Goal: Complete application form: Complete application form

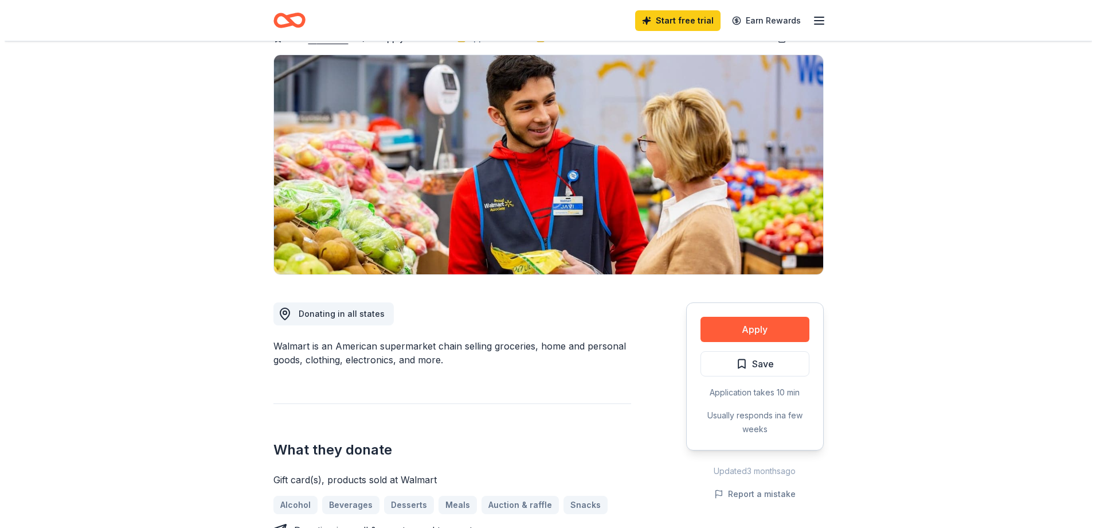
scroll to position [172, 0]
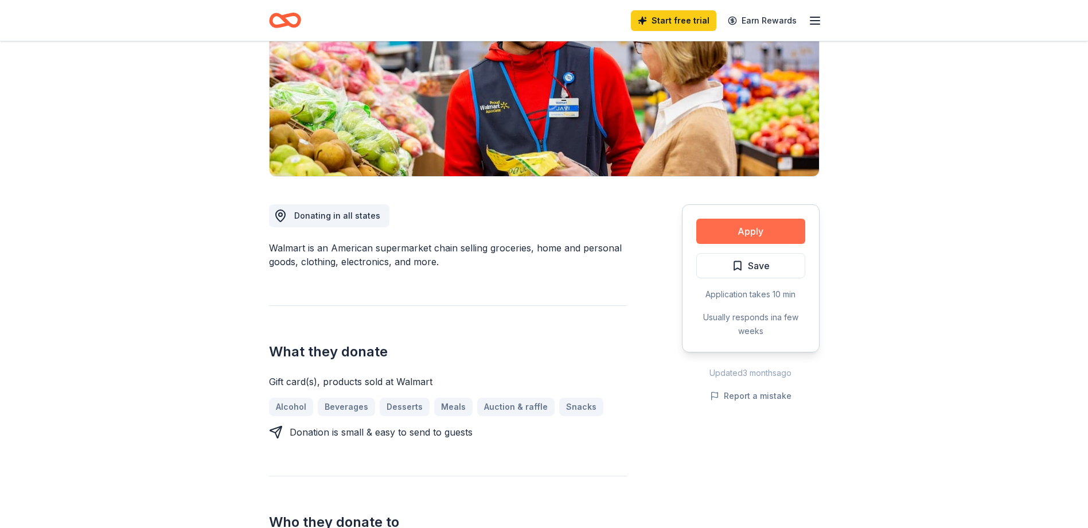
click at [742, 237] on button "Apply" at bounding box center [750, 230] width 109 height 25
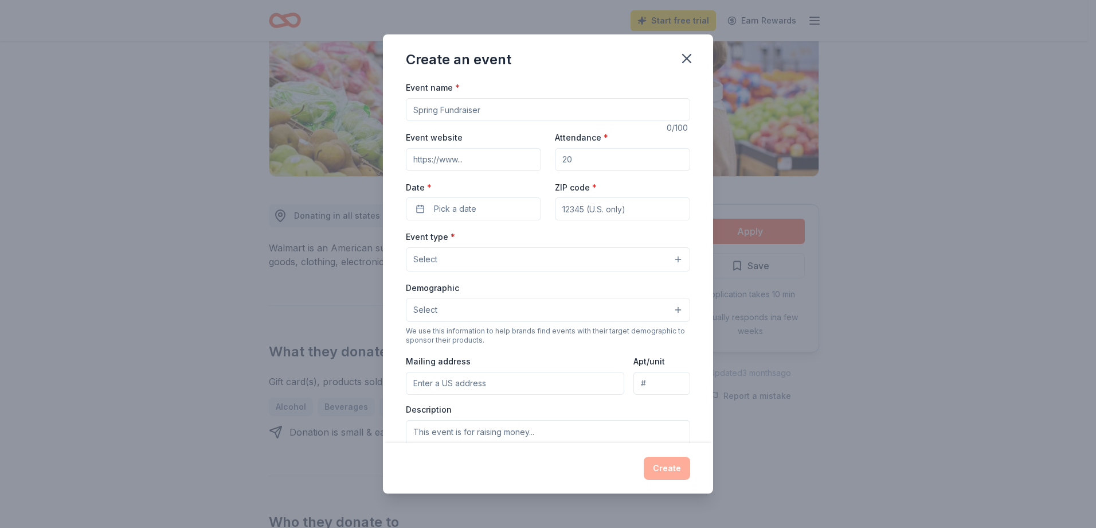
click at [466, 114] on input "Event name *" at bounding box center [548, 109] width 284 height 23
type input "[PERSON_NAME] of Fame Tournament"
click at [457, 161] on input "Event website" at bounding box center [473, 159] width 135 height 23
paste input "[DOMAIN_NAME]"
type input "[DOMAIN_NAME]"
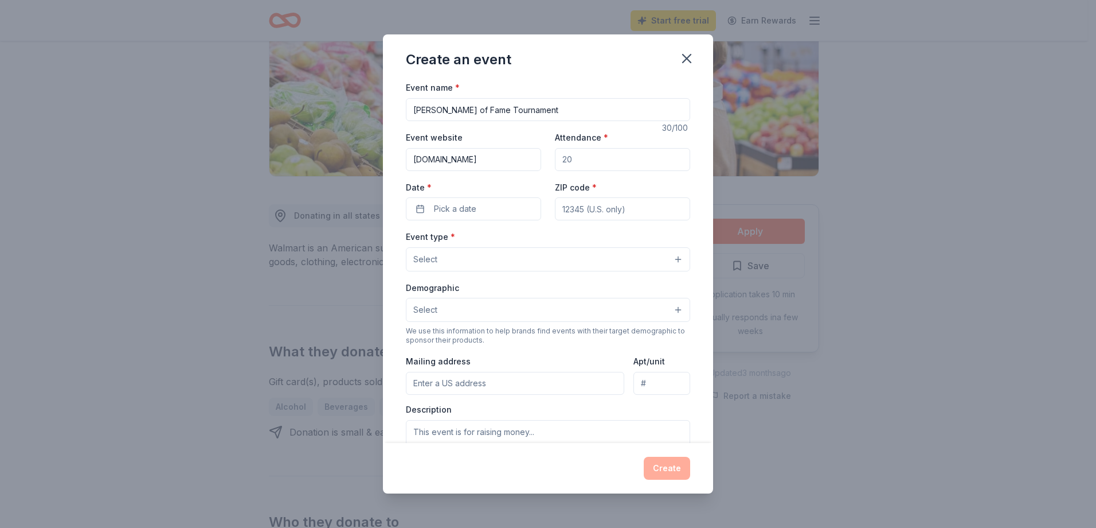
click at [586, 161] on input "Attendance *" at bounding box center [622, 159] width 135 height 23
type input "500"
drag, startPoint x: 447, startPoint y: 209, endPoint x: 455, endPoint y: 209, distance: 8.0
click at [448, 209] on span "Pick a date" at bounding box center [455, 209] width 42 height 14
click at [527, 237] on button "Go to next month" at bounding box center [533, 239] width 16 height 16
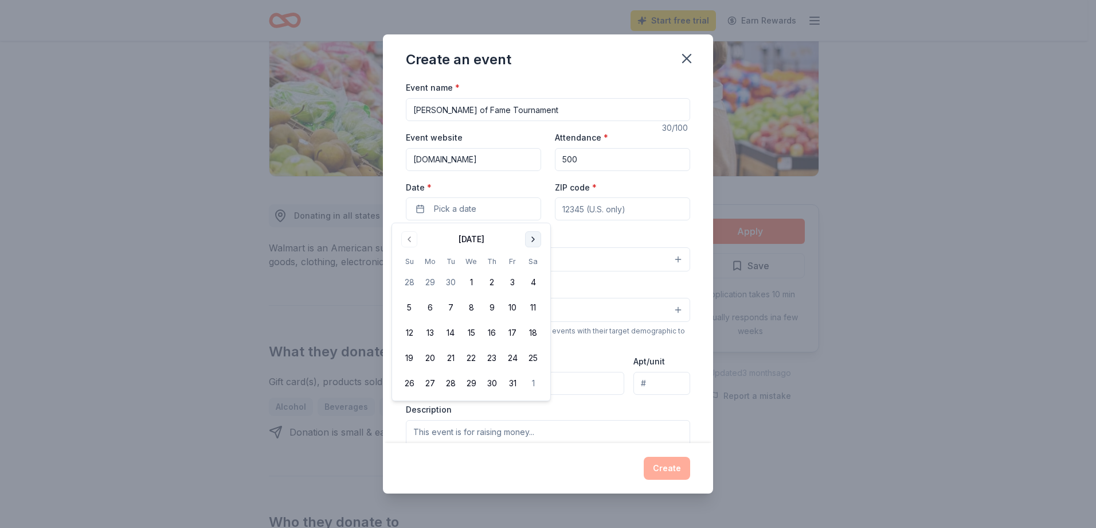
click at [529, 237] on button "Go to next month" at bounding box center [533, 239] width 16 height 16
drag, startPoint x: 405, startPoint y: 333, endPoint x: 434, endPoint y: 313, distance: 35.3
click at [406, 333] on button "9" at bounding box center [409, 332] width 21 height 21
drag, startPoint x: 581, startPoint y: 208, endPoint x: 590, endPoint y: 205, distance: 9.8
click at [584, 208] on input "ZIP code *" at bounding box center [622, 208] width 135 height 23
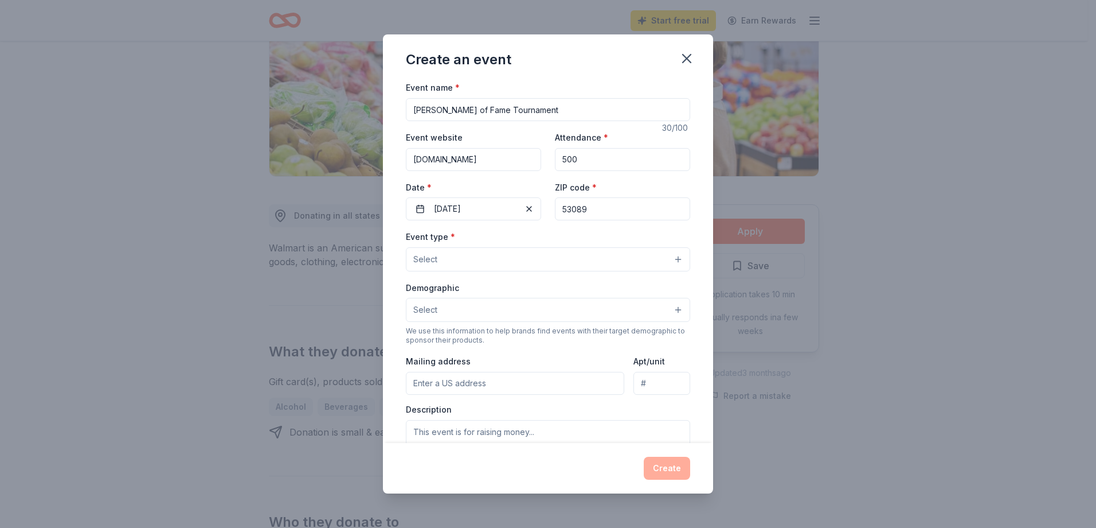
type input "53089"
click at [496, 263] on button "Select" at bounding box center [548, 259] width 284 height 24
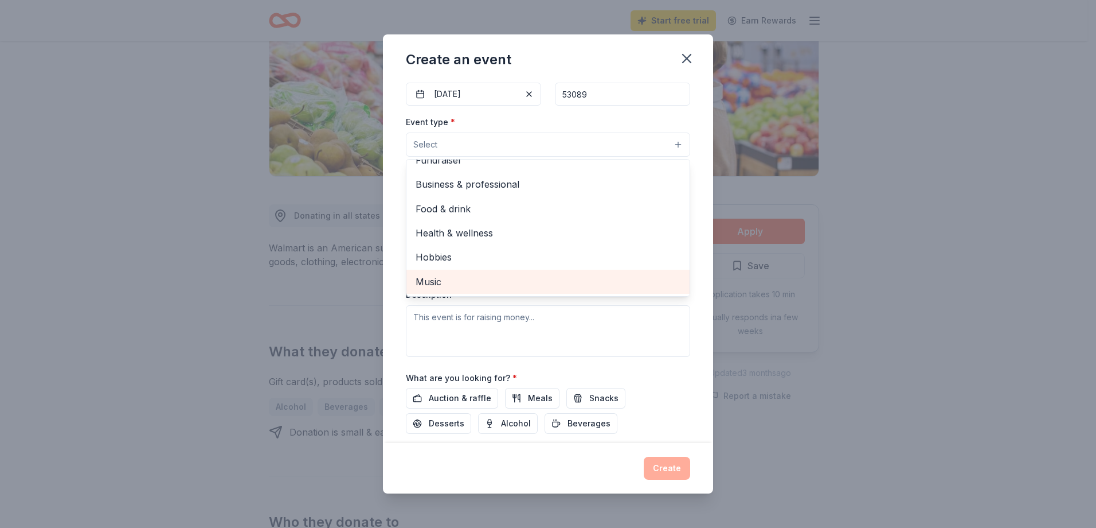
scroll to position [0, 0]
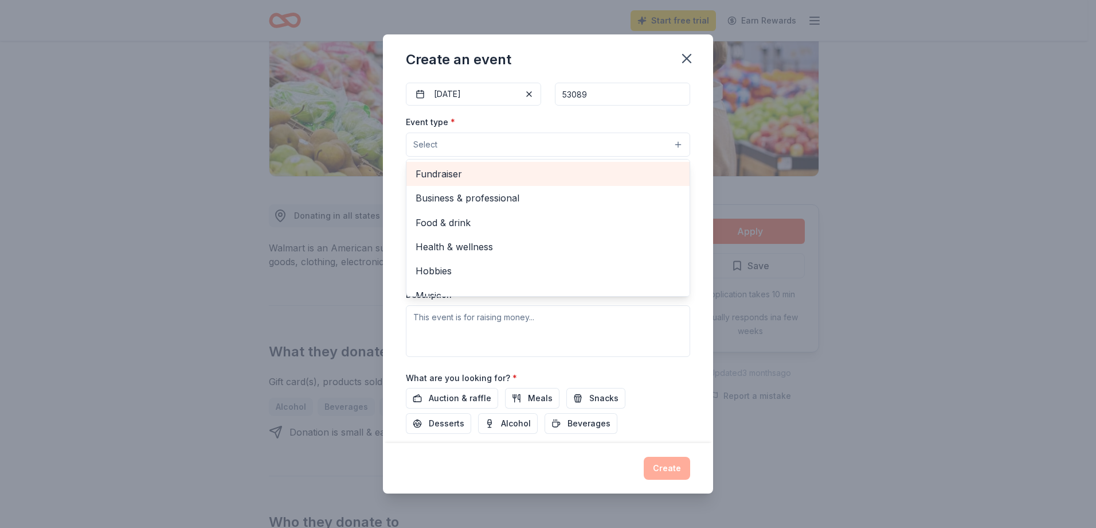
click at [464, 169] on span "Fundraiser" at bounding box center [548, 173] width 265 height 15
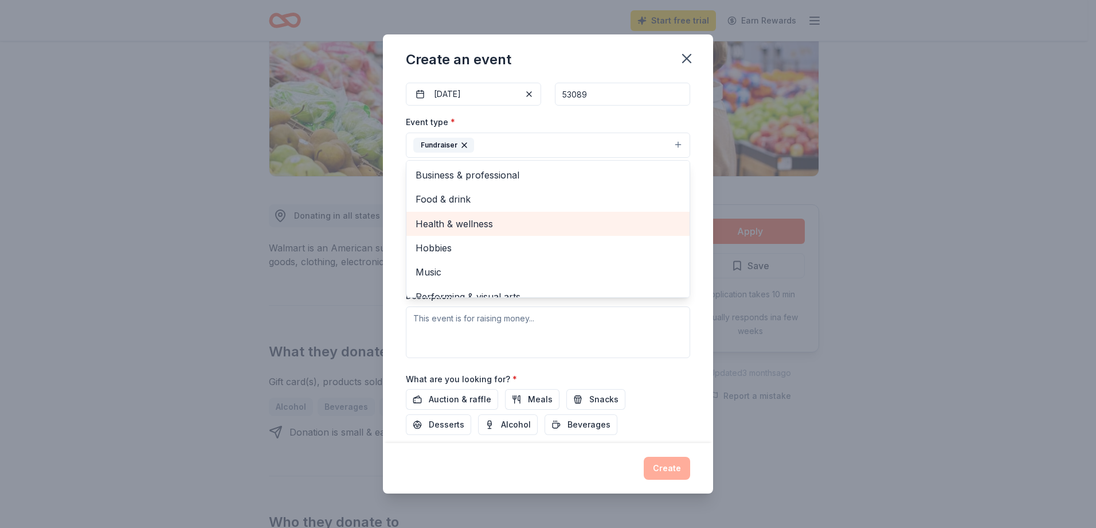
click at [398, 216] on div "Event name * Junior Hall of Fame Tournament 30 /100 Event website www.jhoft.wee…" at bounding box center [548, 261] width 330 height 362
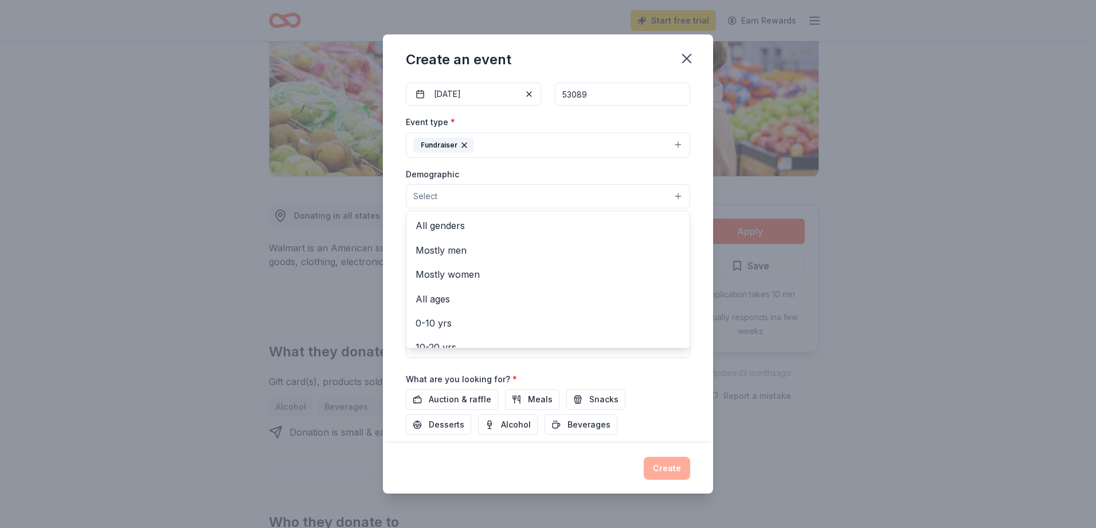
click at [444, 196] on button "Select" at bounding box center [548, 196] width 284 height 24
click at [456, 225] on span "All genders" at bounding box center [548, 225] width 265 height 15
click at [393, 229] on div "Event name * Junior Hall of Fame Tournament 30 /100 Event website www.jhoft.wee…" at bounding box center [548, 261] width 330 height 362
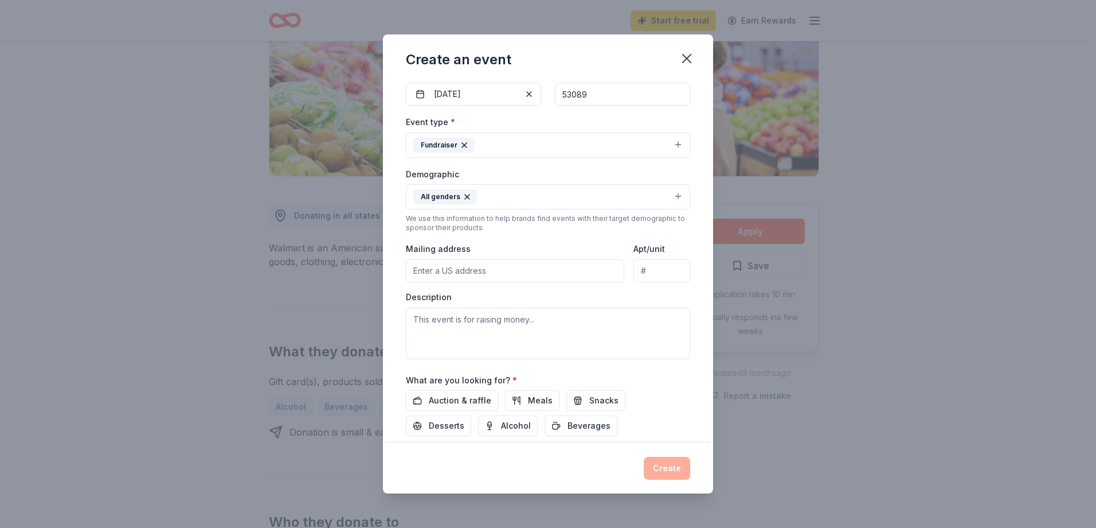
click at [471, 271] on input "Mailing address" at bounding box center [515, 270] width 218 height 23
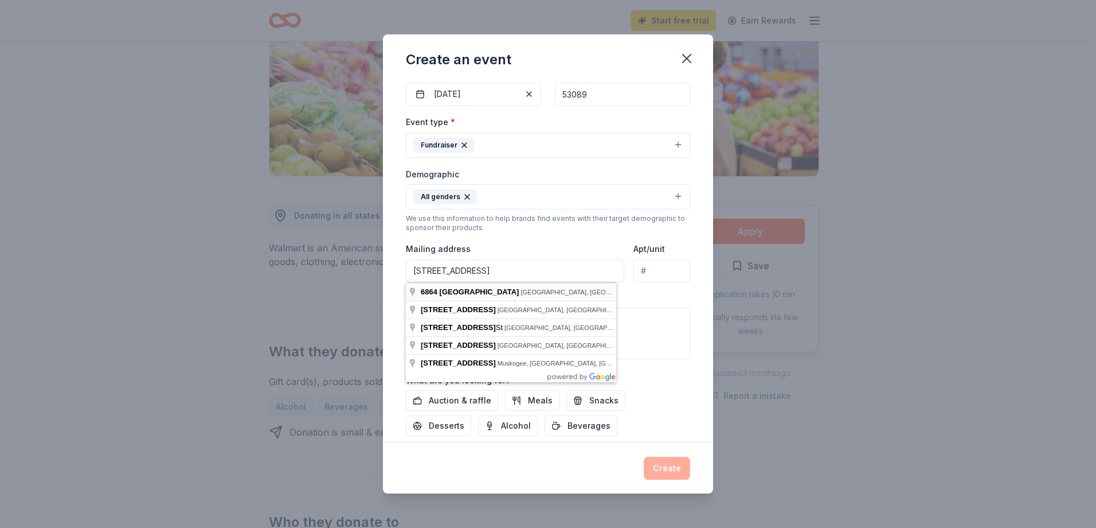
type input "6864 South 35th Street, Franklin, WI, 53132"
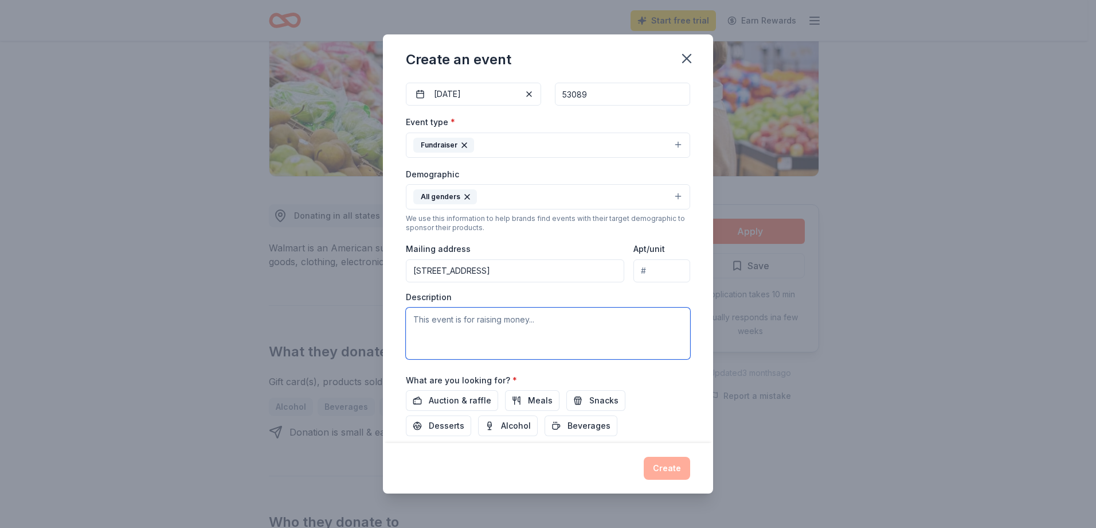
click at [498, 327] on textarea at bounding box center [548, 333] width 284 height 52
drag, startPoint x: 423, startPoint y: 333, endPoint x: 444, endPoint y: 328, distance: 21.8
click at [427, 331] on textarea at bounding box center [548, 333] width 284 height 52
paste textarea "The Junior Hall of Fame Tournament provides youth bowling teams with a unique o…"
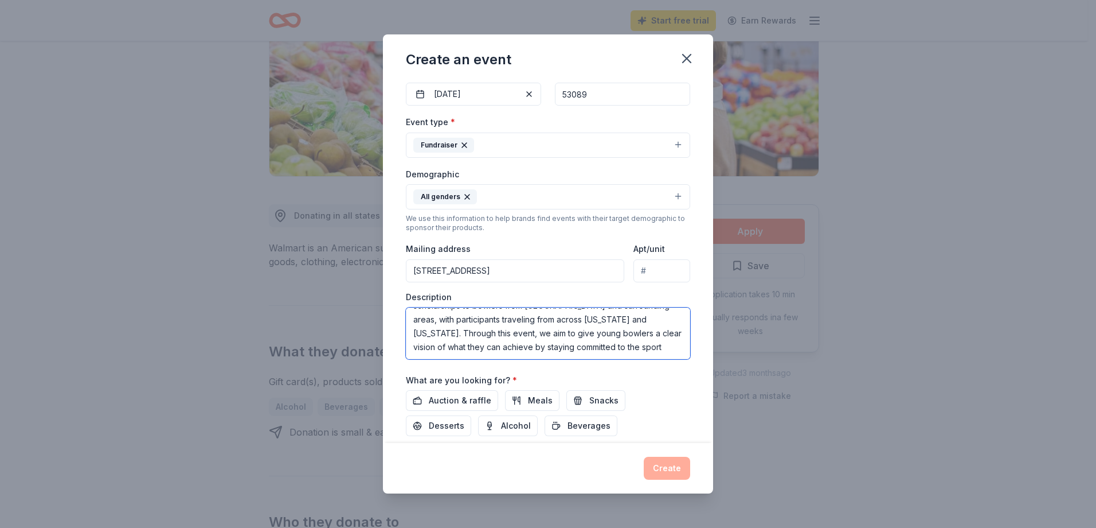
scroll to position [138, 0]
type textarea "The Junior Hall of Fame Tournament provides youth bowling teams with a unique o…"
click at [441, 396] on span "Auction & raffle" at bounding box center [460, 400] width 63 height 14
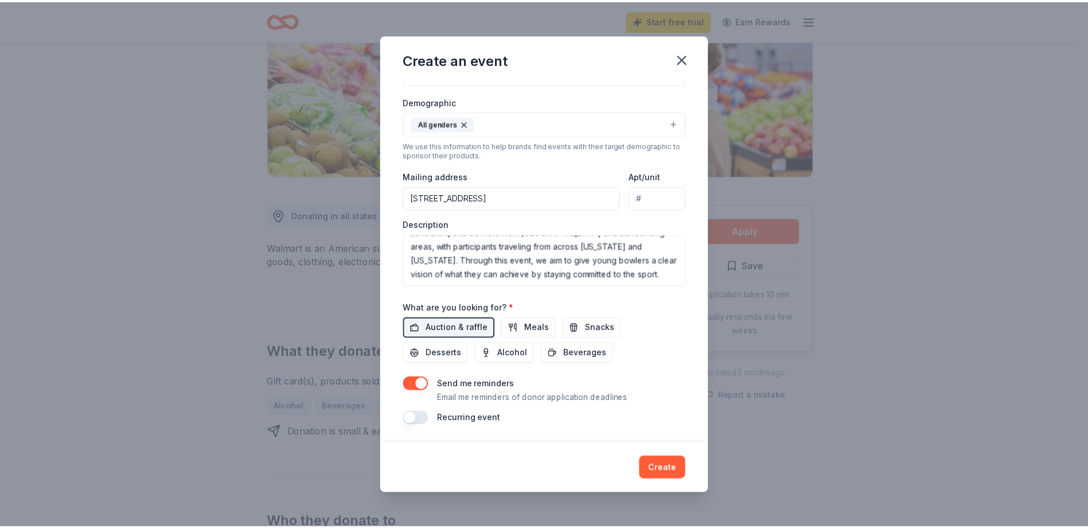
scroll to position [188, 0]
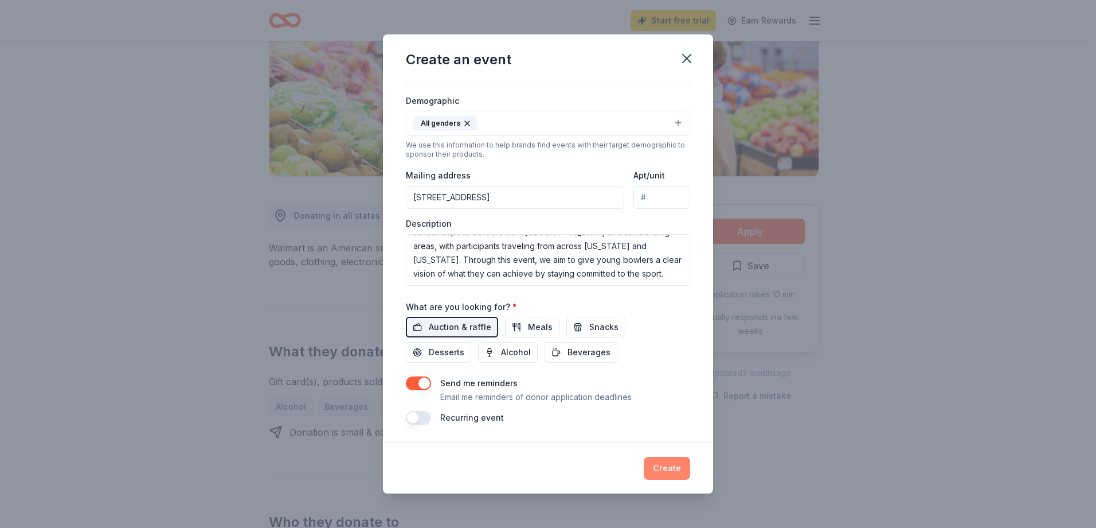
click at [669, 473] on button "Create" at bounding box center [667, 467] width 46 height 23
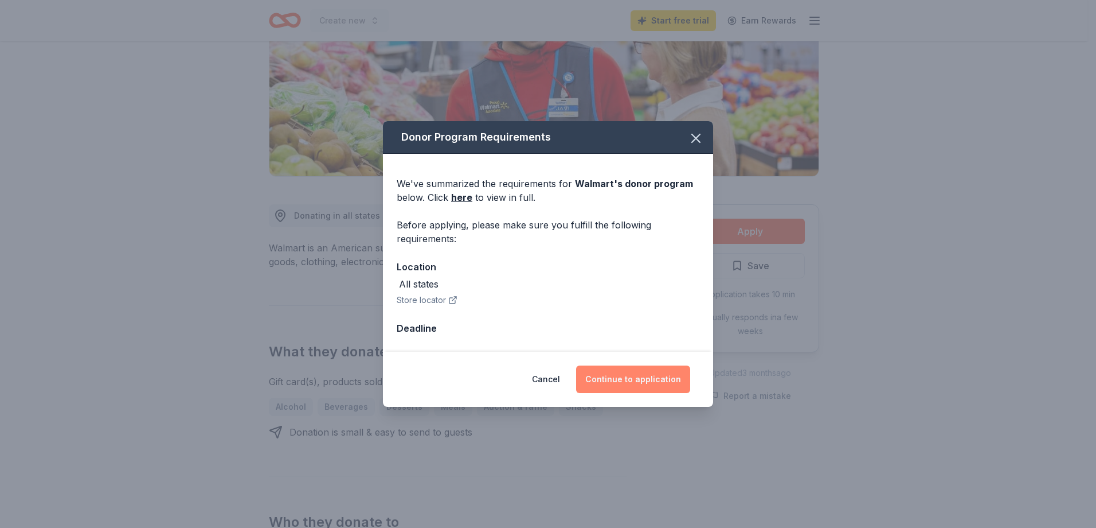
click at [634, 385] on button "Continue to application" at bounding box center [633, 379] width 114 height 28
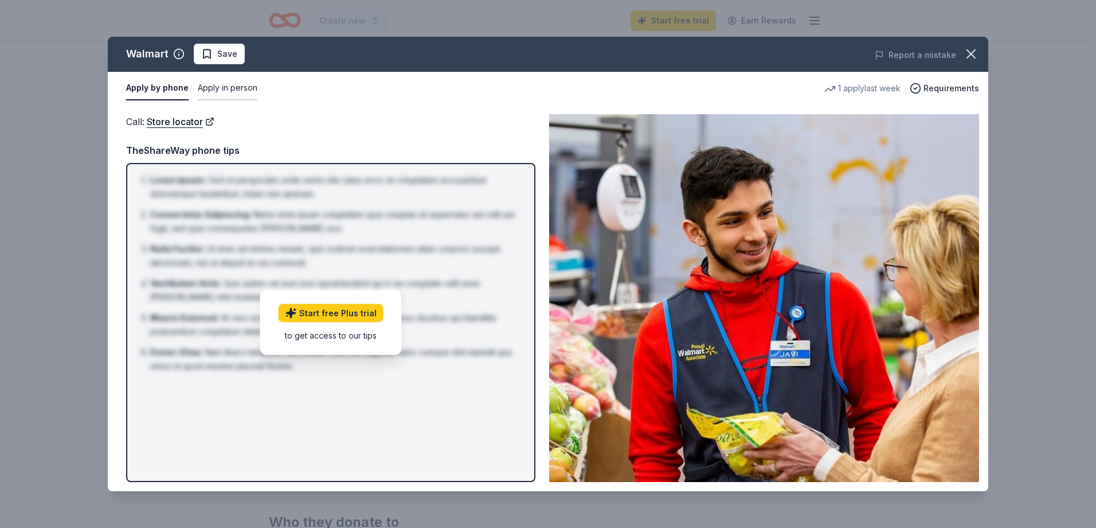
click at [232, 90] on button "Apply in person" at bounding box center [228, 88] width 60 height 24
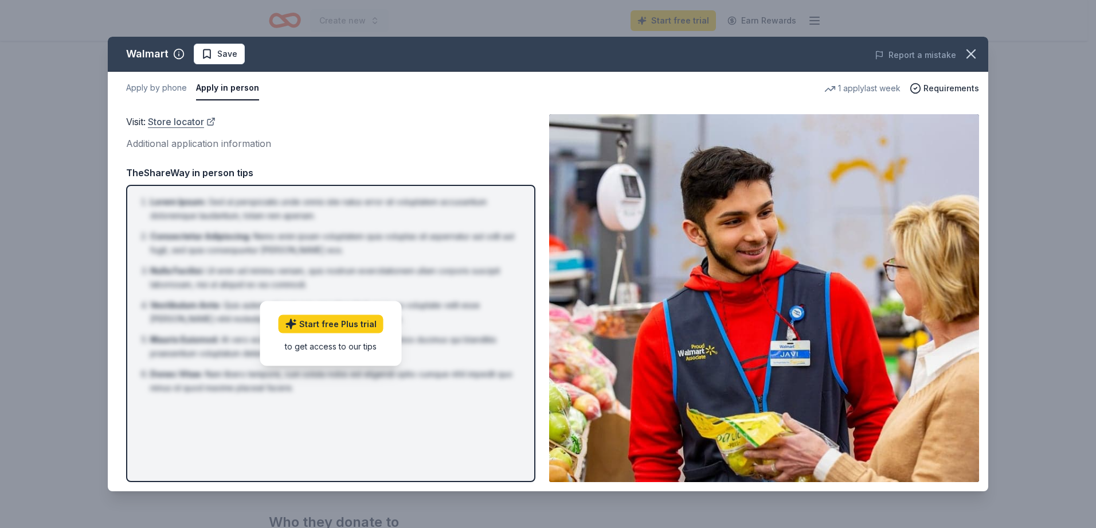
click at [189, 118] on link "Store locator" at bounding box center [182, 121] width 68 height 15
click at [972, 56] on icon "button" at bounding box center [971, 54] width 16 height 16
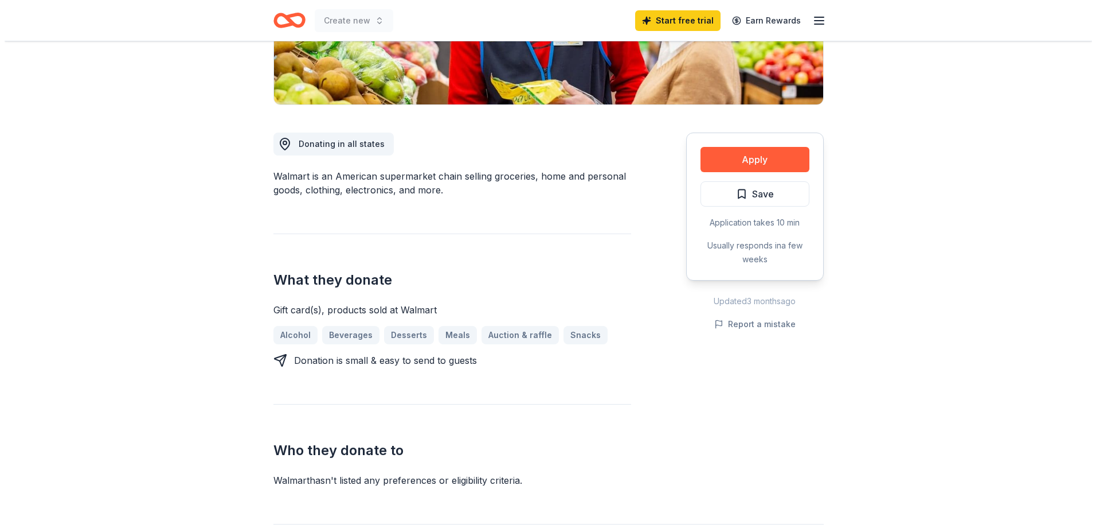
scroll to position [57, 0]
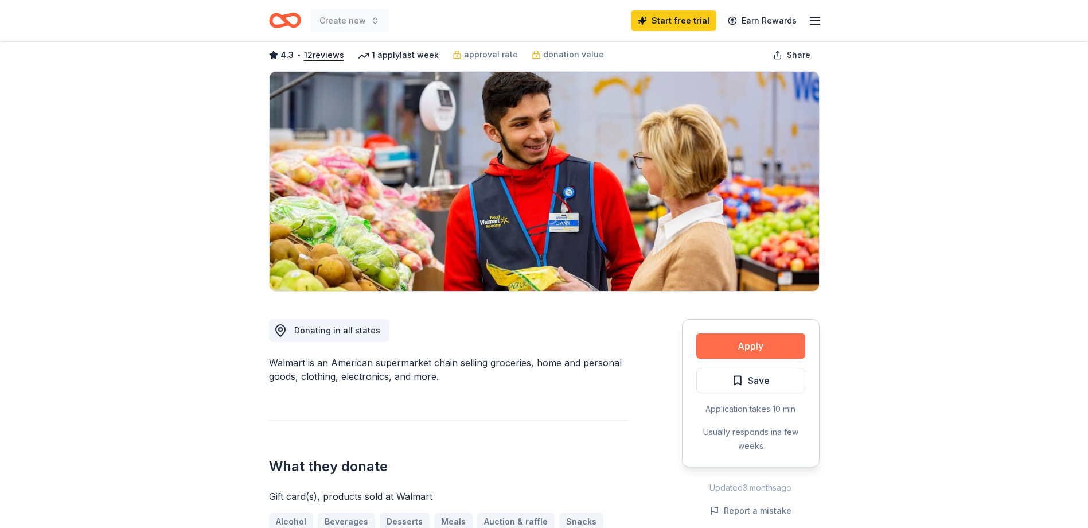
click at [708, 357] on button "Apply" at bounding box center [750, 345] width 109 height 25
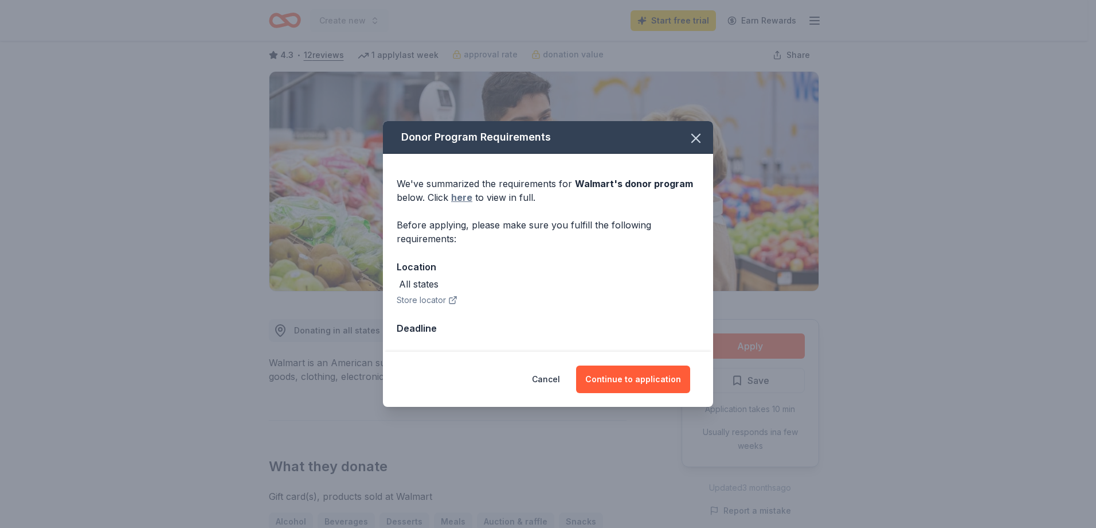
click at [468, 198] on link "here" at bounding box center [461, 197] width 21 height 14
click at [628, 385] on button "Continue to application" at bounding box center [633, 379] width 114 height 28
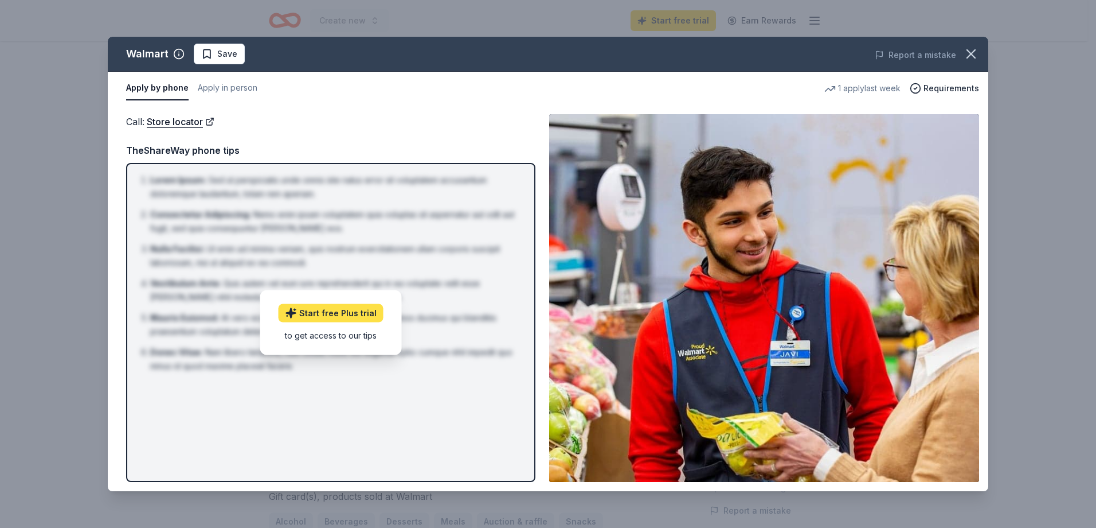
click at [336, 317] on link "Start free Plus trial" at bounding box center [331, 312] width 105 height 18
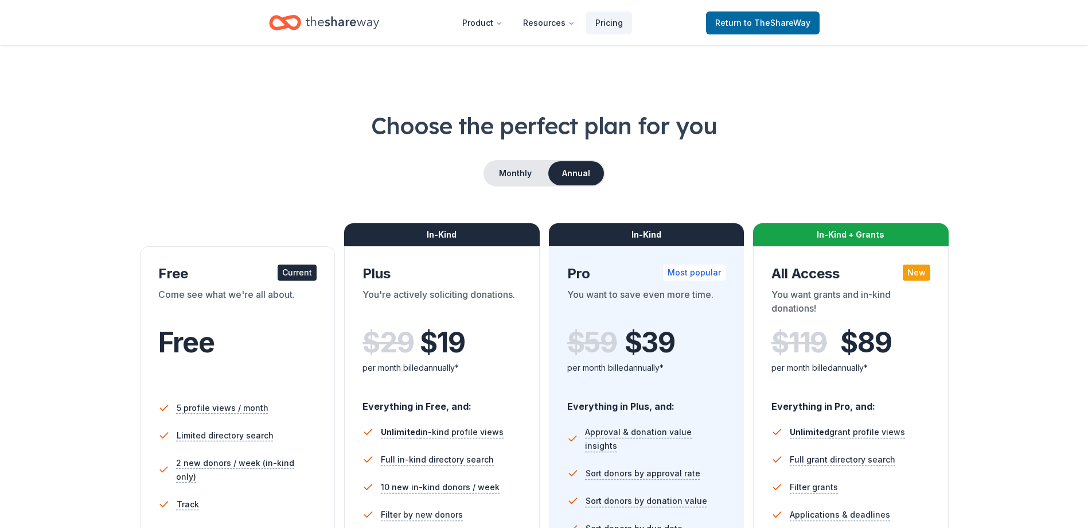
click at [276, 368] on div "Free" at bounding box center [237, 357] width 159 height 63
click at [300, 267] on div "Current" at bounding box center [297, 272] width 39 height 16
click at [263, 355] on div "Free" at bounding box center [237, 342] width 159 height 32
click at [794, 15] on link "Return to TheShareWay" at bounding box center [763, 22] width 114 height 23
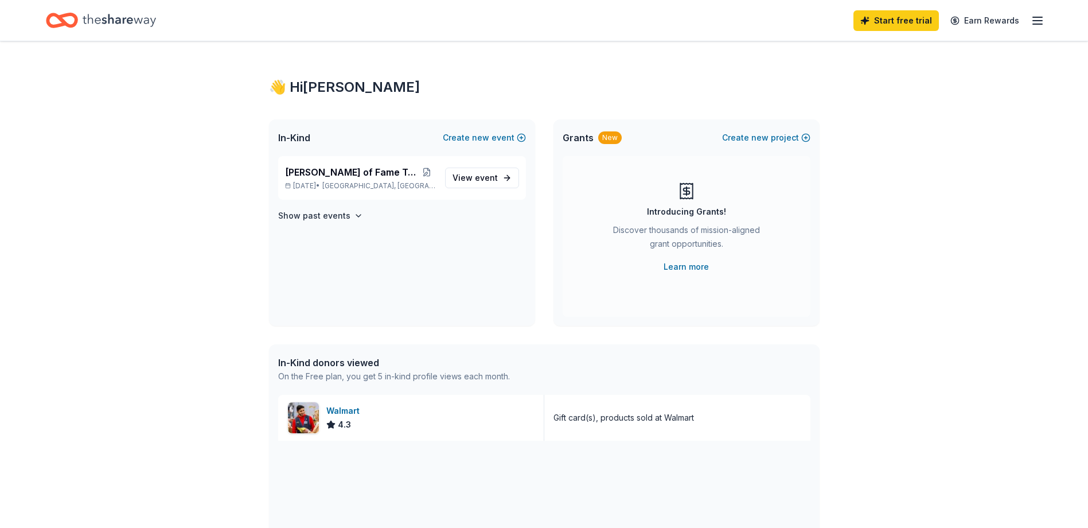
click at [1045, 22] on div "Start free trial Earn Rewards" at bounding box center [544, 20] width 1088 height 41
click at [1029, 22] on div "Start free trial Earn Rewards" at bounding box center [948, 20] width 191 height 27
click at [1034, 18] on icon "button" at bounding box center [1037, 21] width 14 height 14
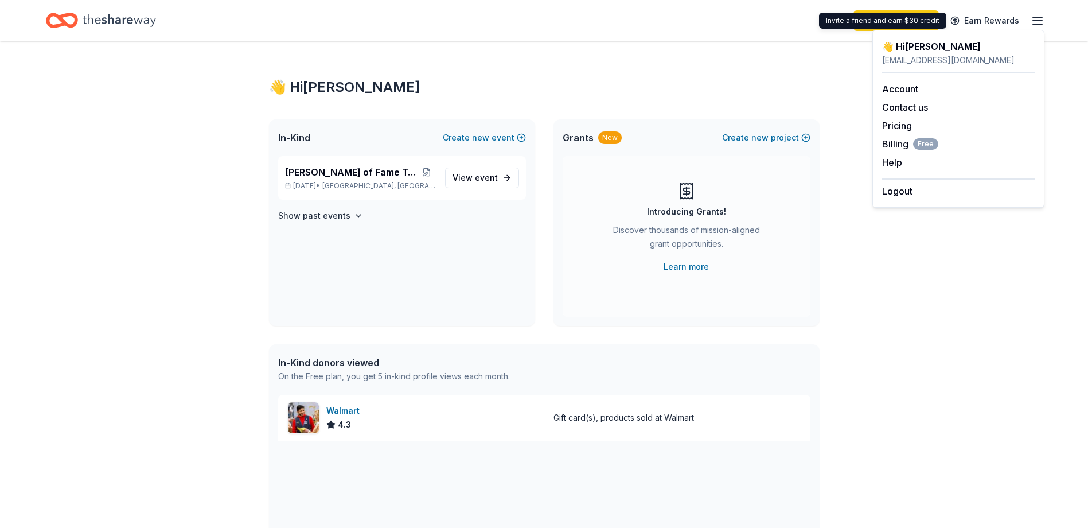
click at [637, 72] on div "👋 Hi [PERSON_NAME] In-Kind Create new event [PERSON_NAME] of Fame Tournament [D…" at bounding box center [544, 441] width 587 height 801
